Goal: Task Accomplishment & Management: Manage account settings

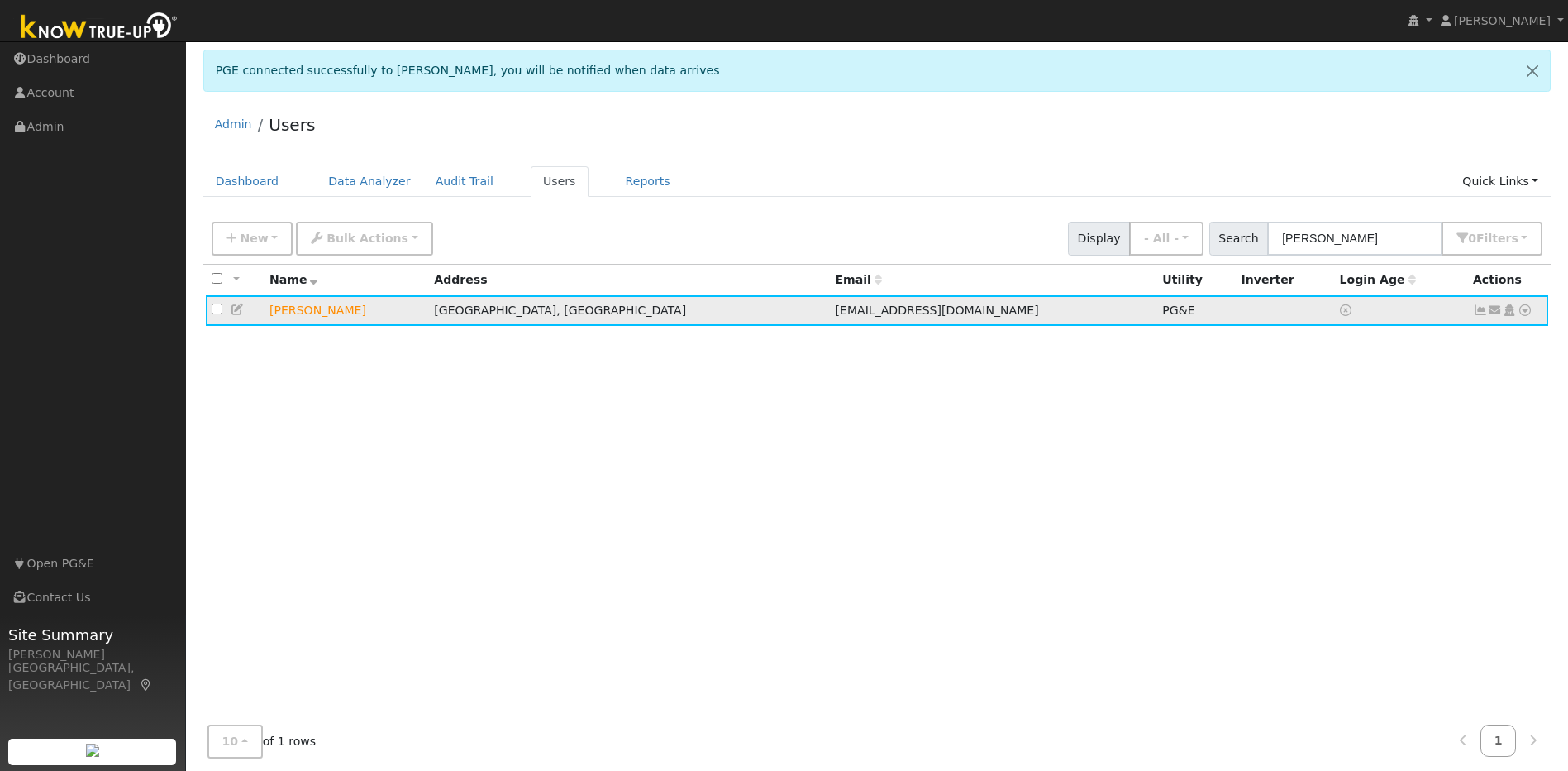
click at [236, 312] on icon at bounding box center [237, 309] width 14 height 12
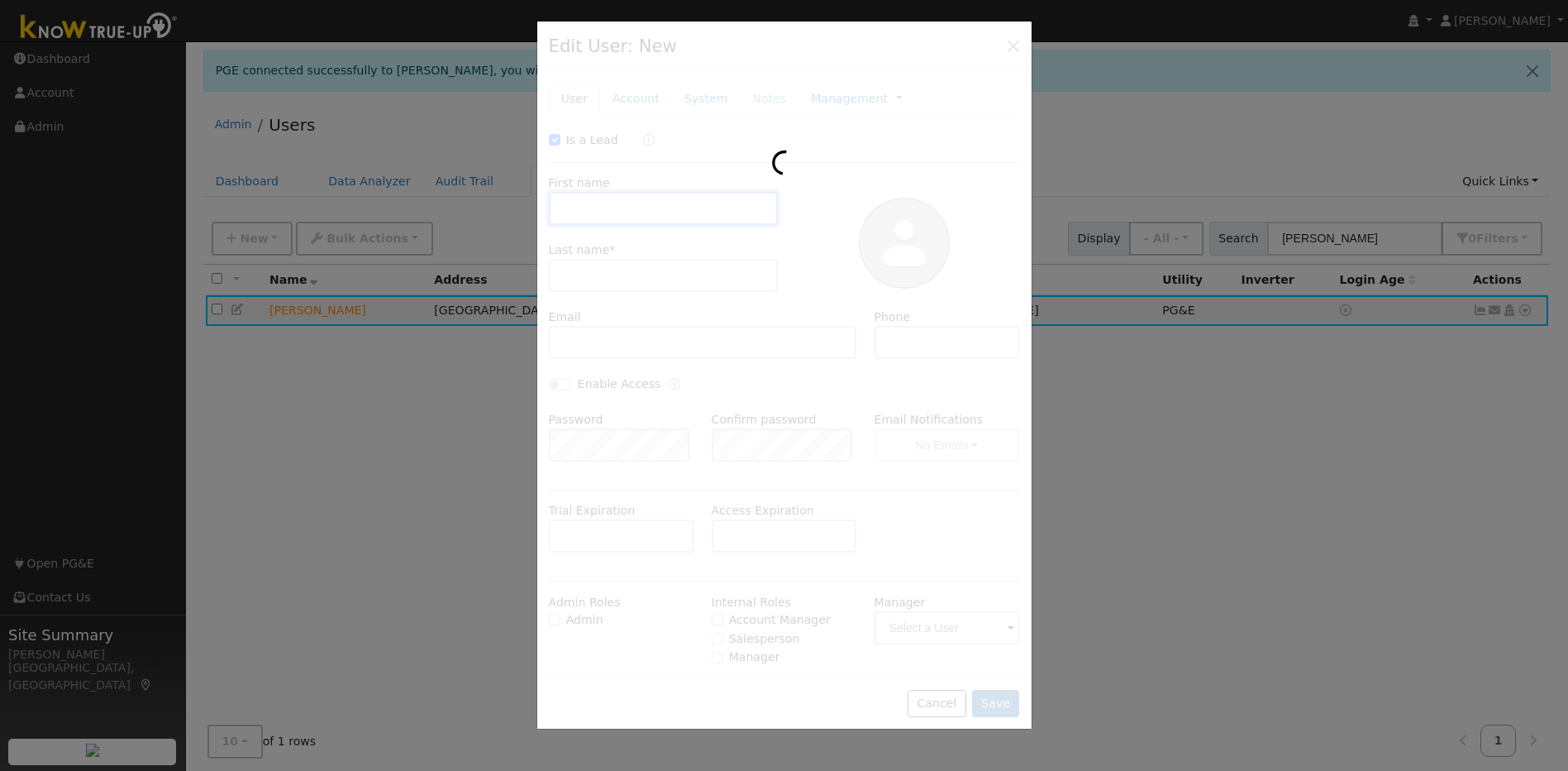
checkbox input "true"
type input "[PERSON_NAME]"
type input "[EMAIL_ADDRESS][DOMAIN_NAME]"
type input "[PHONE_NUMBER]"
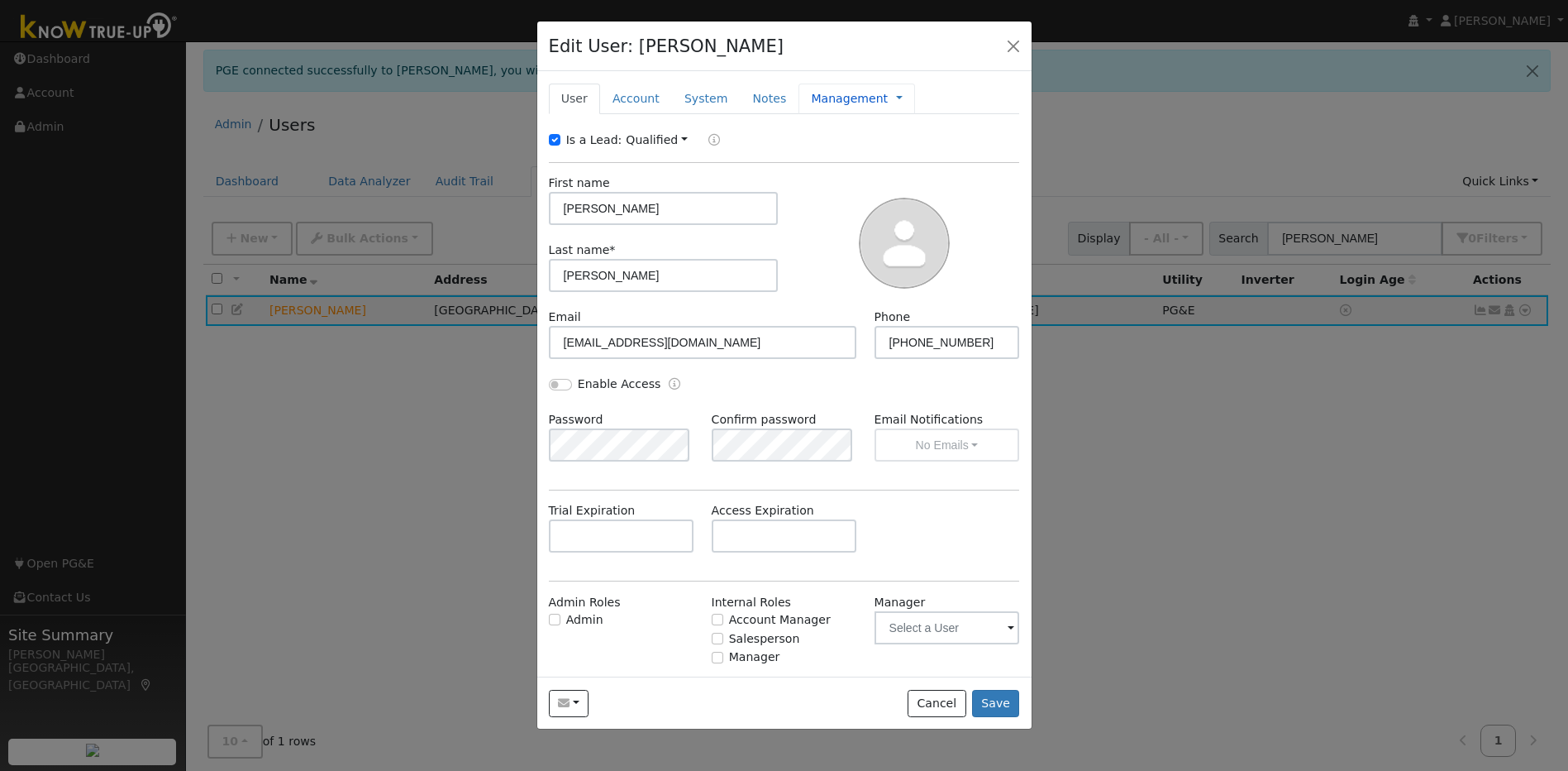
click at [842, 96] on link "Management" at bounding box center [849, 99] width 77 height 17
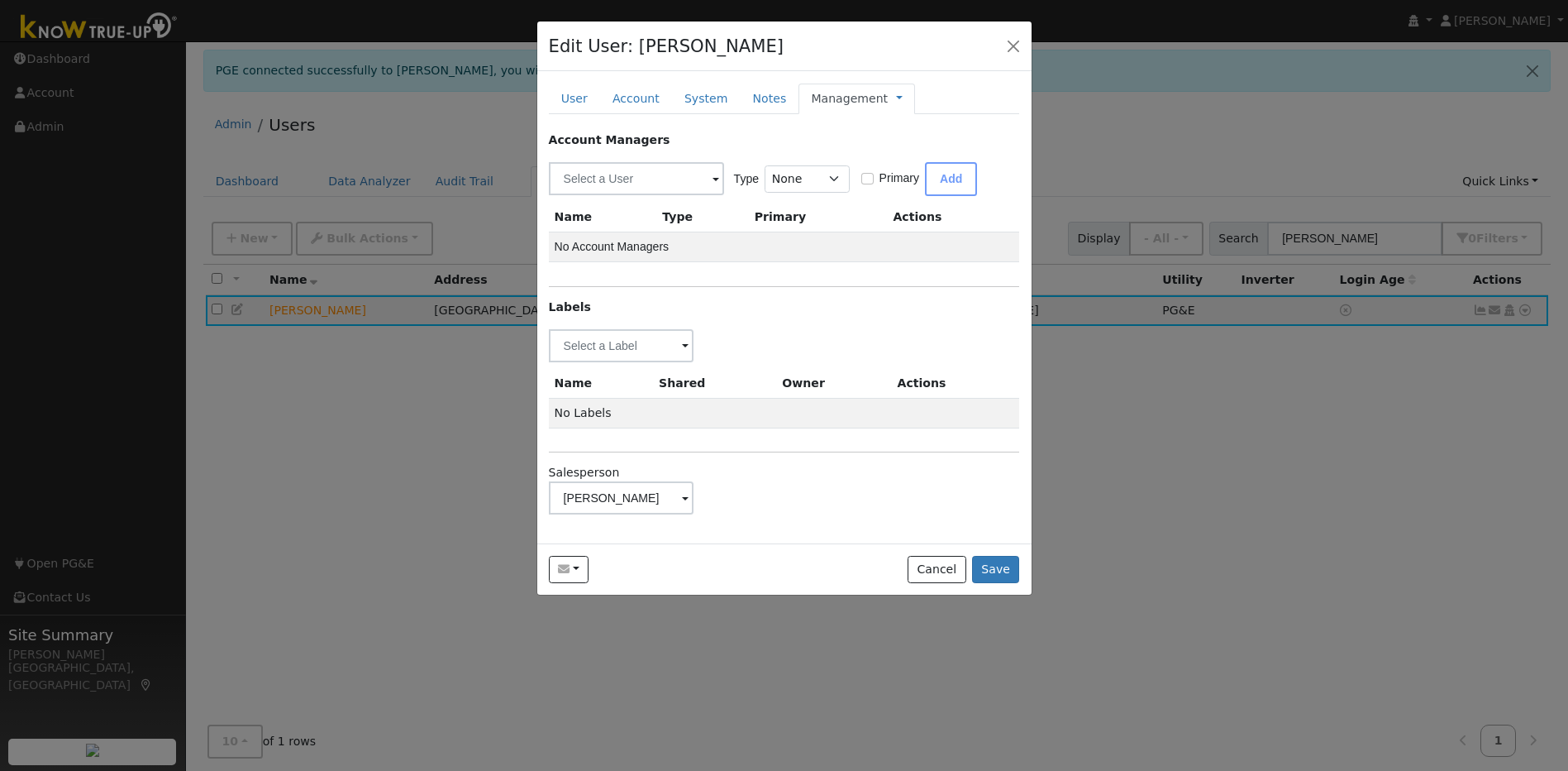
click at [682, 500] on span at bounding box center [685, 499] width 7 height 19
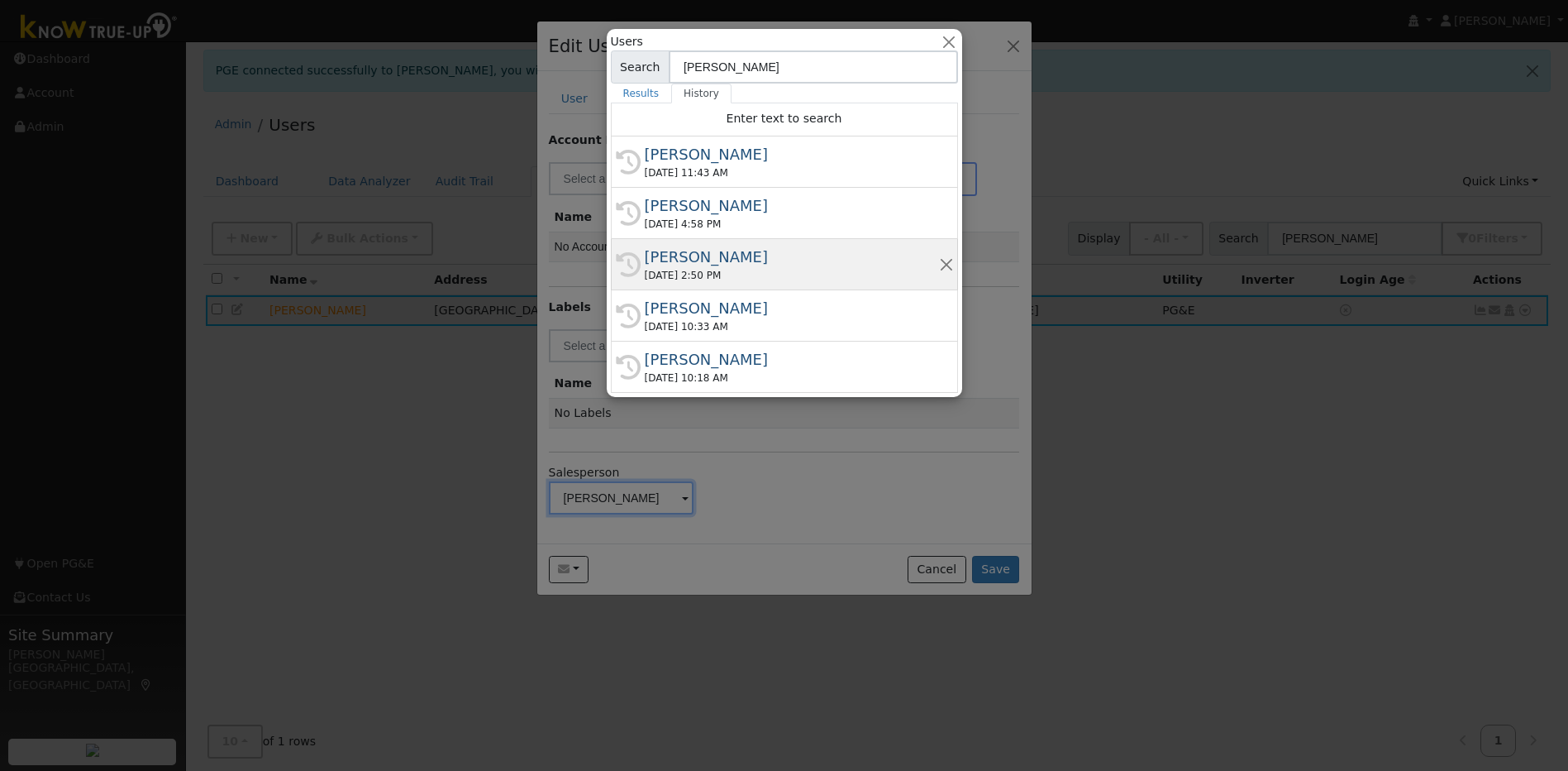
click at [724, 275] on div "[DATE] 2:50 PM" at bounding box center [791, 275] width 294 height 14
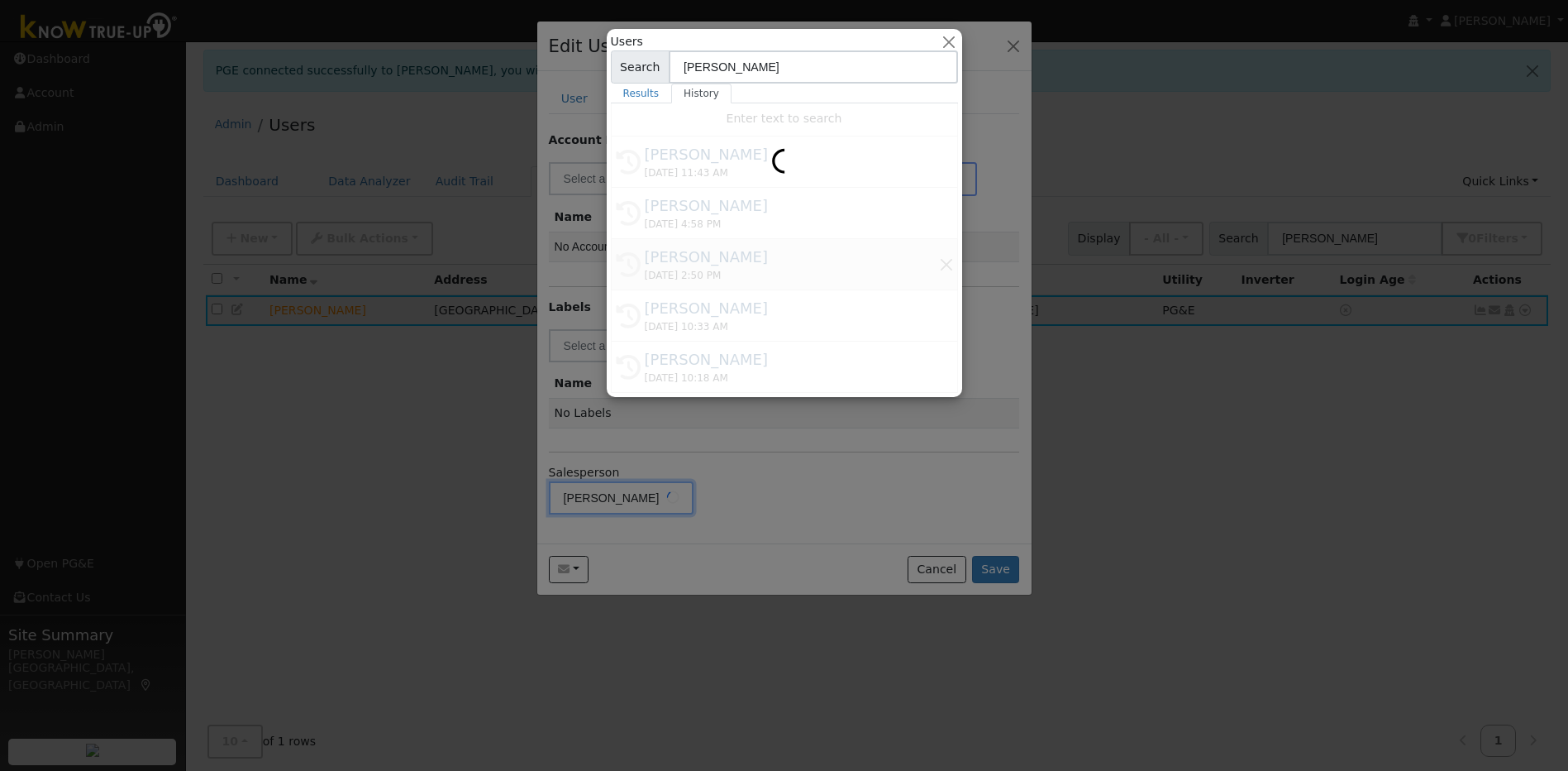
type input "[PERSON_NAME]"
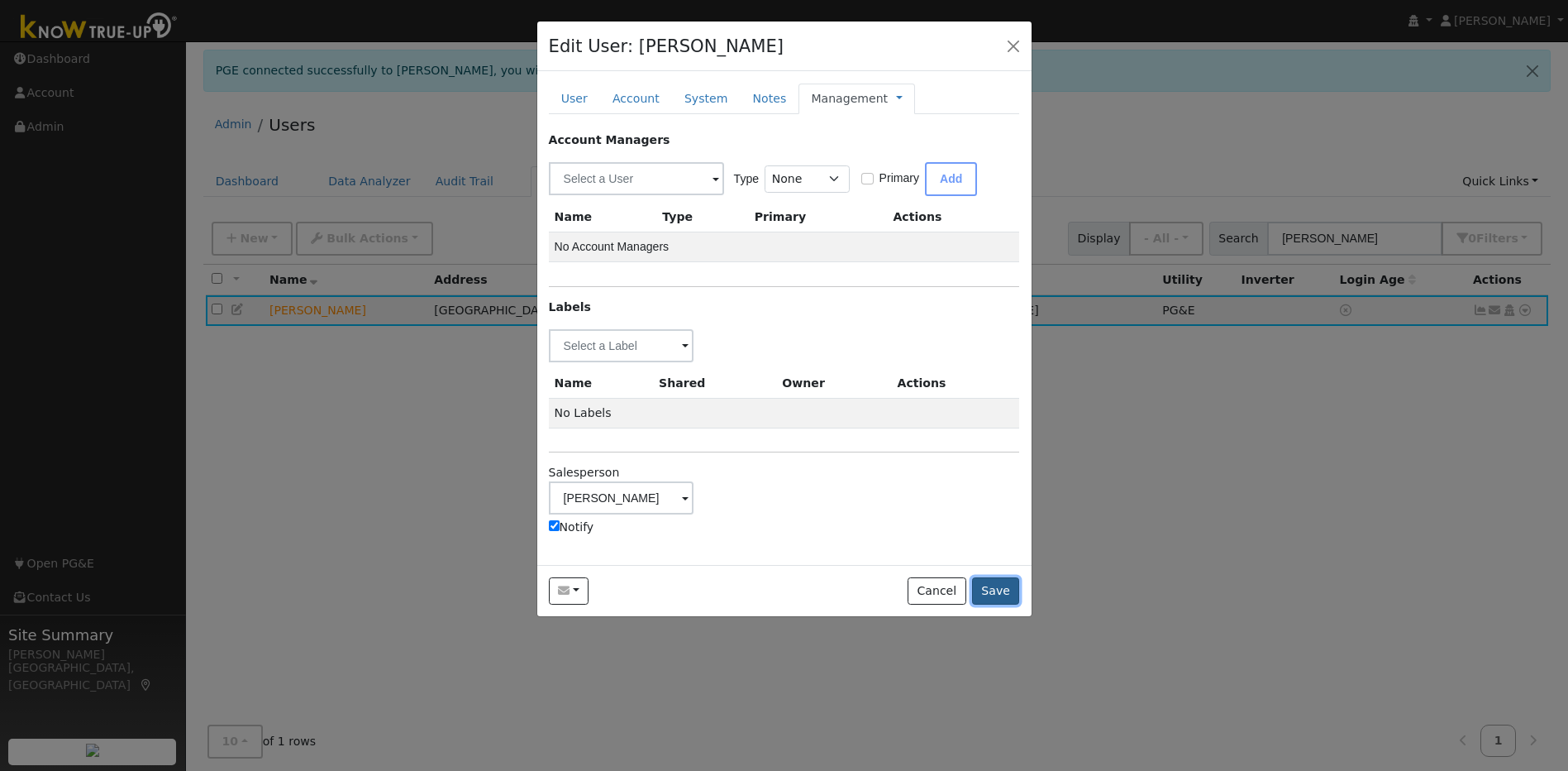
click at [987, 592] on button "Save" at bounding box center [996, 591] width 48 height 28
